Goal: Task Accomplishment & Management: Complete application form

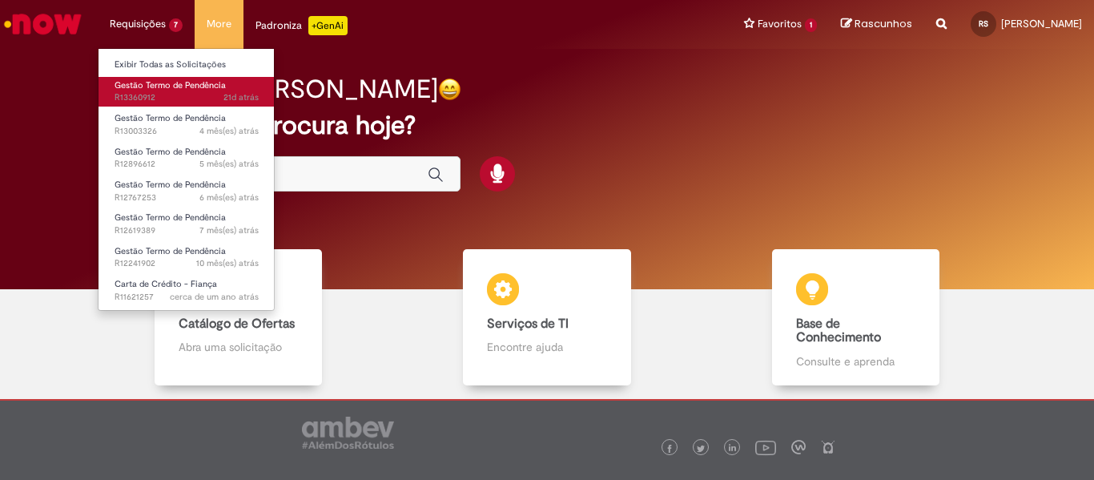
click at [187, 92] on span "21d atrás 21 dias atrás R13360912" at bounding box center [187, 97] width 144 height 13
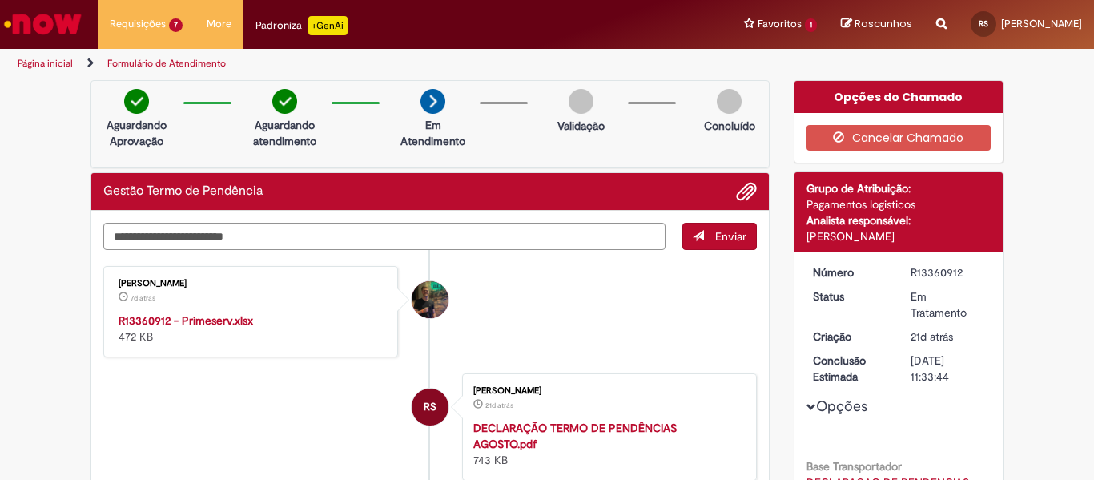
click at [425, 305] on div "Gabriel Henrique Marretto Helmeister" at bounding box center [430, 299] width 37 height 37
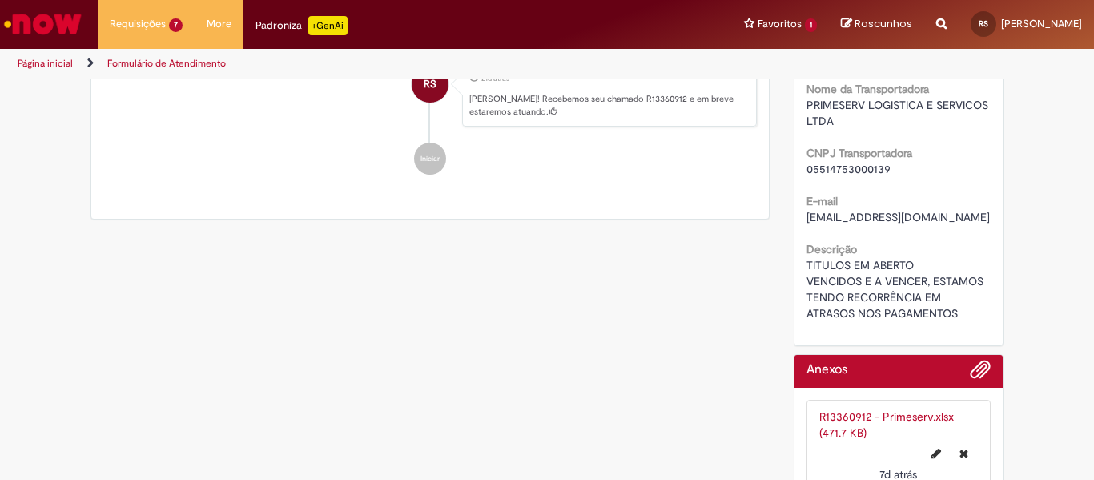
scroll to position [561, 0]
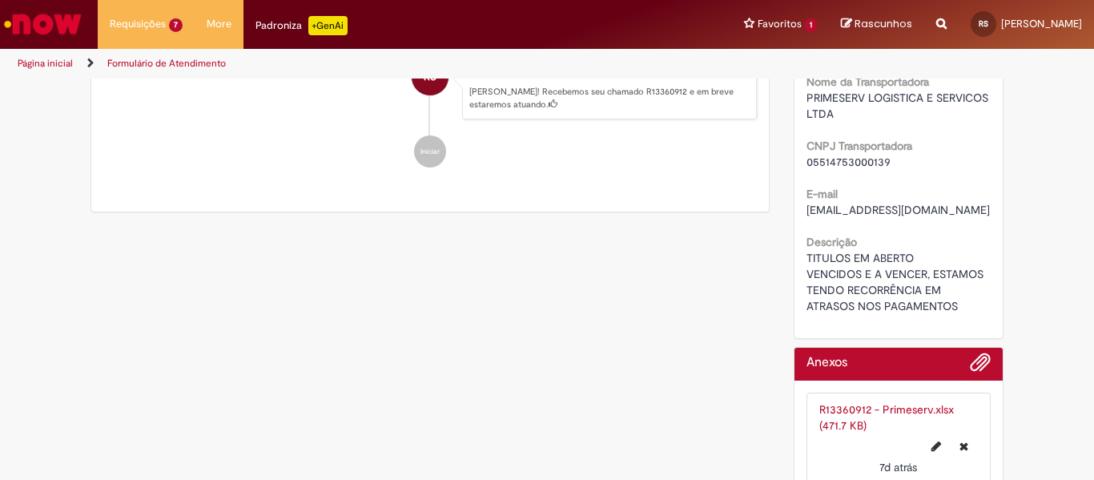
click at [429, 154] on div "RS" at bounding box center [430, 219] width 40 height 327
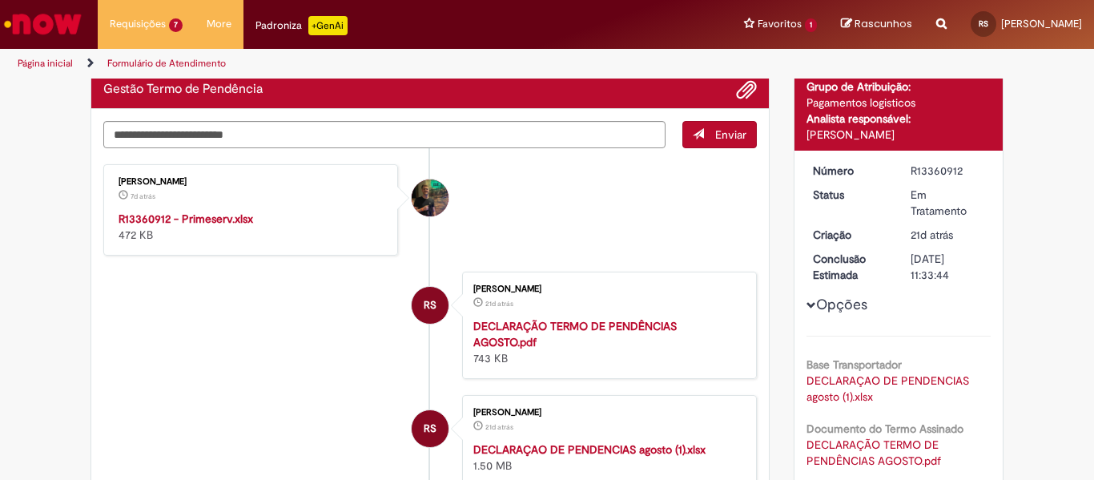
scroll to position [0, 0]
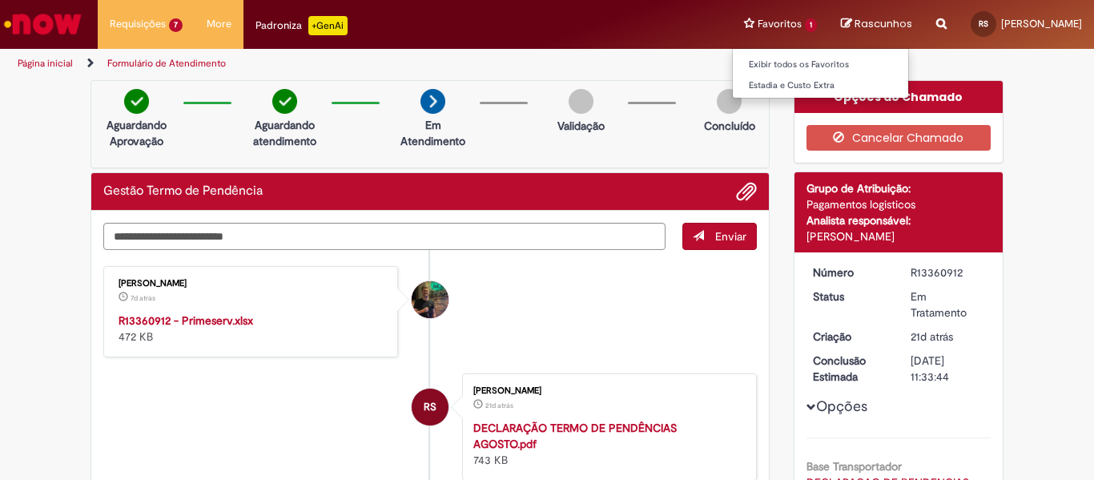
click at [814, 24] on li "Favoritos 1 Exibir todos os Favoritos Estadia e Custo Extra" at bounding box center [780, 24] width 97 height 48
click at [822, 70] on link "Exibir todos os Favoritos" at bounding box center [821, 65] width 176 height 18
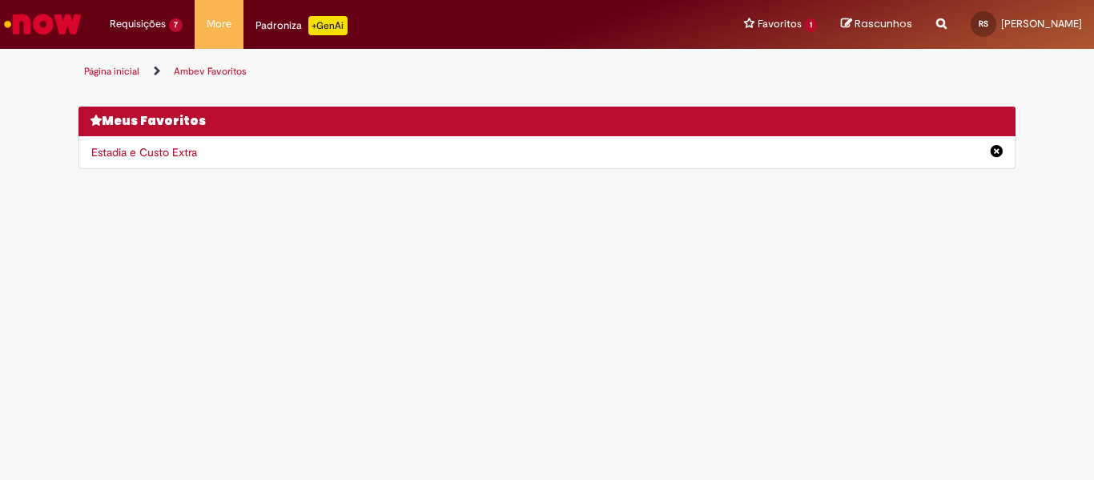
click at [122, 158] on link "Estadia e Custo Extra" at bounding box center [144, 152] width 106 height 14
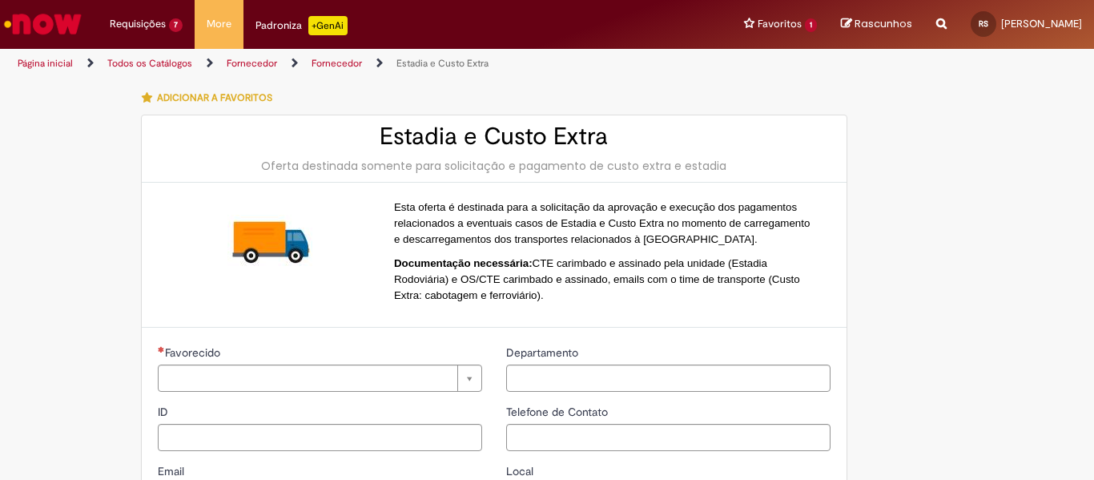
type input "**********"
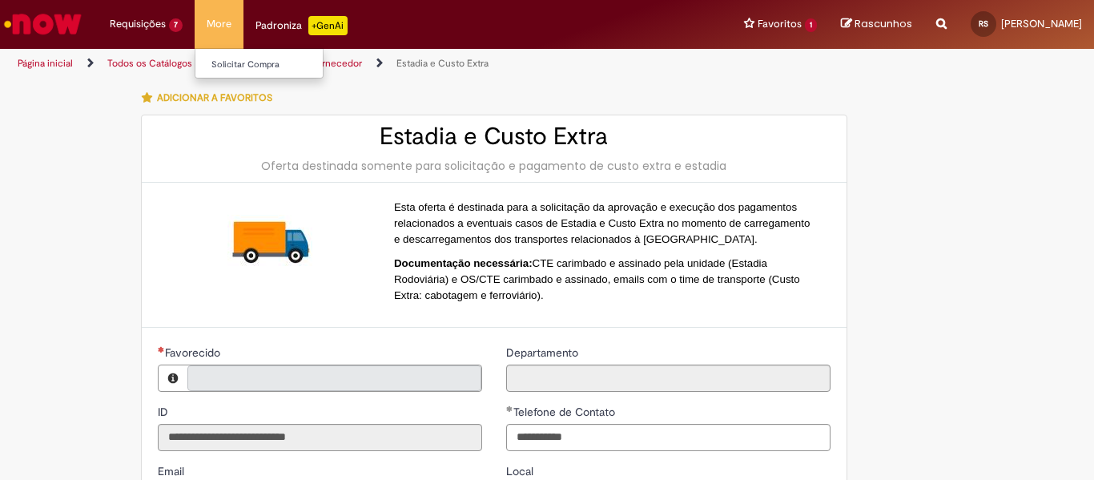
type input "**********"
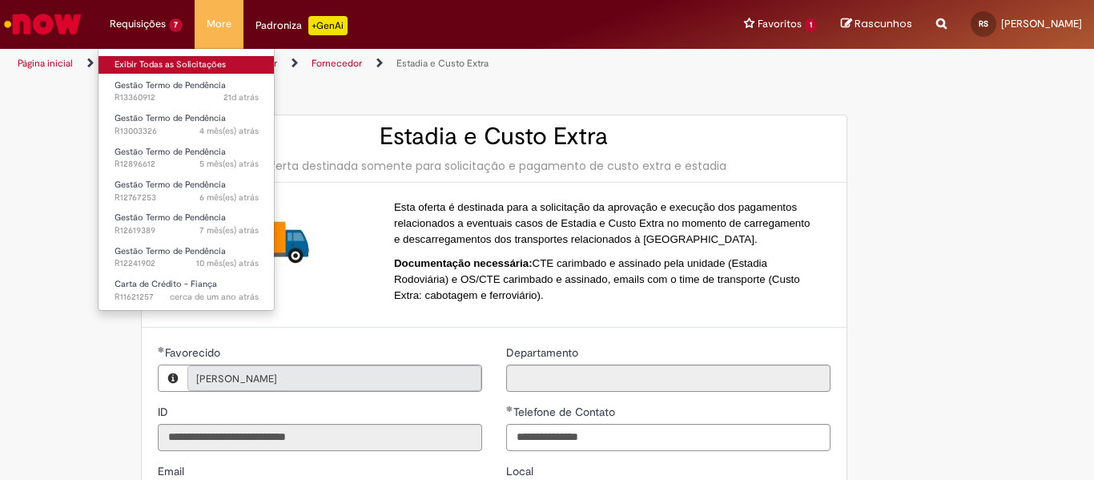
click at [155, 62] on link "Exibir Todas as Solicitações" at bounding box center [187, 65] width 176 height 18
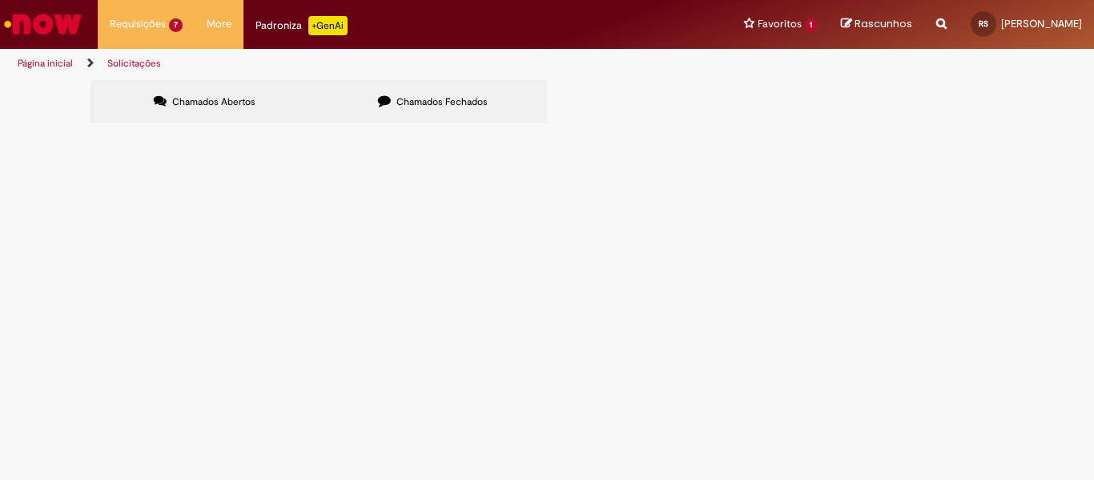
scroll to position [42, 0]
click at [0, 0] on span "Documentos em aberto" at bounding box center [0, 0] width 0 height 0
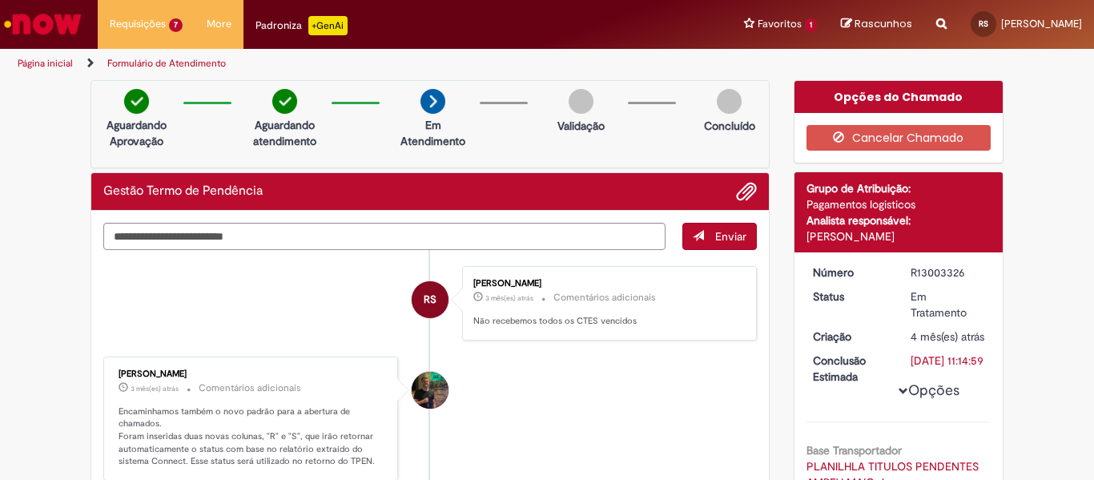
click at [25, 22] on img "Ir para a Homepage" at bounding box center [43, 24] width 82 height 32
